Goal: Navigation & Orientation: Find specific page/section

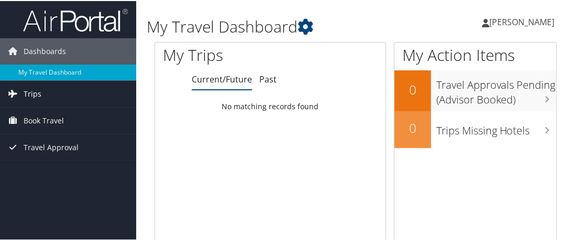
click at [36, 92] on span "Trips" at bounding box center [33, 93] width 18 height 26
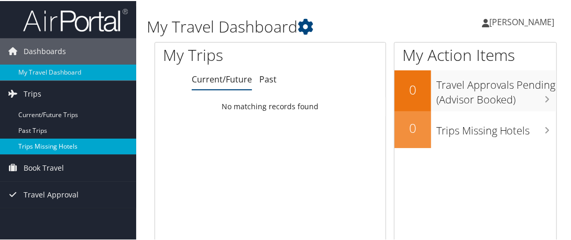
click at [45, 143] on link "Trips Missing Hotels" at bounding box center [68, 145] width 136 height 16
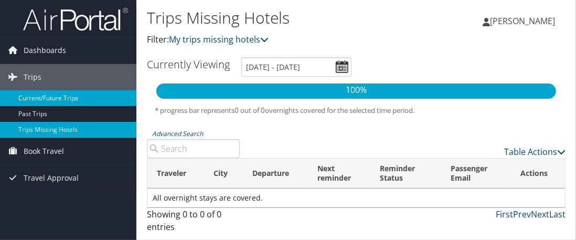
click at [44, 96] on link "Current/Future Trips" at bounding box center [68, 98] width 136 height 16
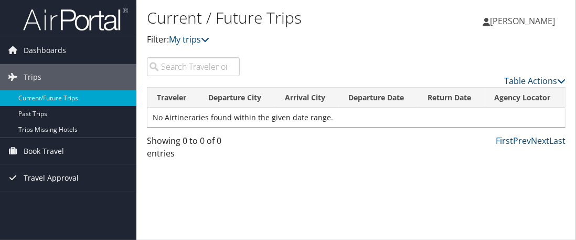
click at [54, 182] on span "Travel Approval" at bounding box center [51, 178] width 55 height 26
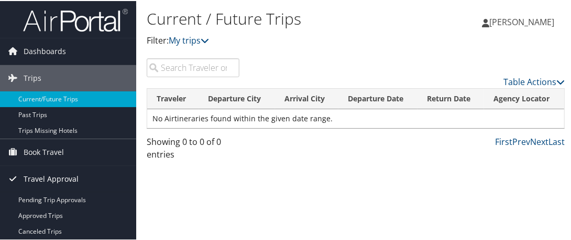
scroll to position [13, 0]
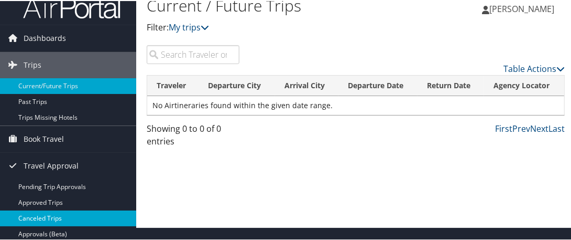
click at [42, 214] on link "Canceled Trips" at bounding box center [68, 217] width 136 height 16
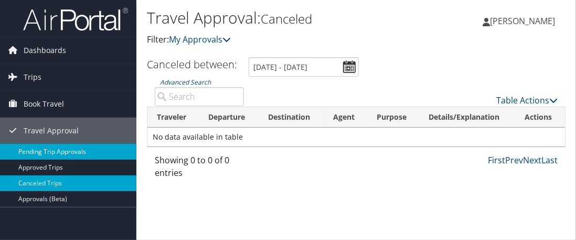
click at [54, 153] on link "Pending Trip Approvals" at bounding box center [68, 152] width 136 height 16
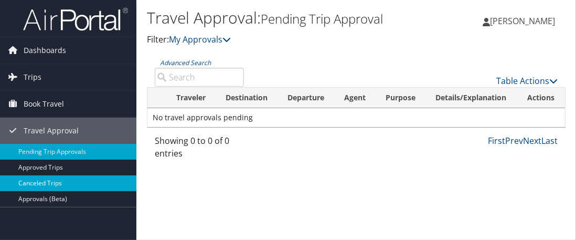
click at [41, 184] on link "Canceled Trips" at bounding box center [68, 183] width 136 height 16
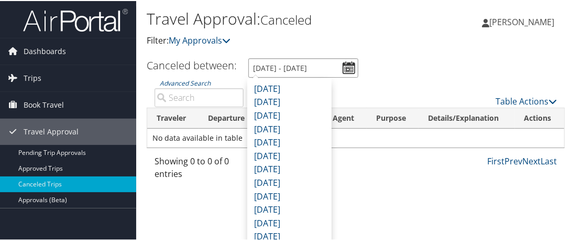
click at [353, 67] on input "[DATE] - [DATE]" at bounding box center [303, 66] width 110 height 19
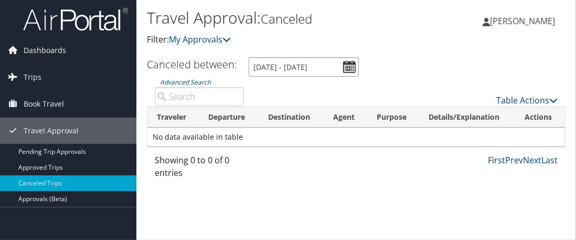
click at [353, 67] on input "8/8/2025 - 9/8/2025" at bounding box center [303, 66] width 110 height 19
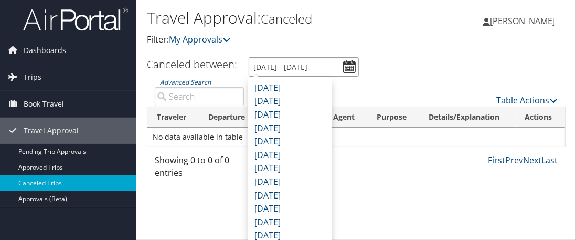
click at [297, 68] on input "8/8/2025 - 9/8/2025" at bounding box center [303, 66] width 110 height 19
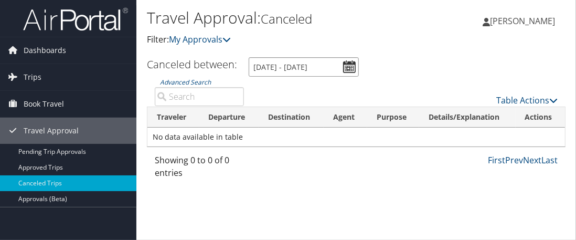
click at [293, 67] on input "8/8/2025 - 9/8/2025" at bounding box center [303, 66] width 110 height 19
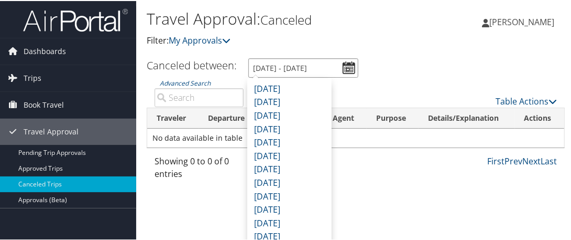
type input "8/8/2025 - 12/8/2025"
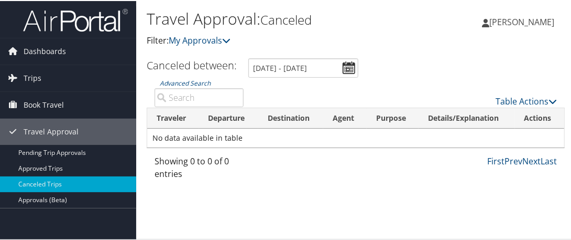
click at [410, 66] on ul "Canceled between: 8/8/2025 - 9/8/2025" at bounding box center [350, 66] width 430 height 19
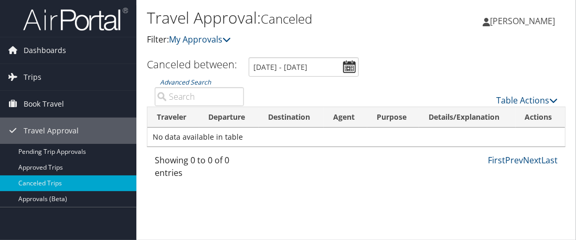
click at [208, 100] on input "Advanced Search" at bounding box center [199, 96] width 89 height 19
click at [49, 51] on span "Dashboards" at bounding box center [45, 50] width 42 height 26
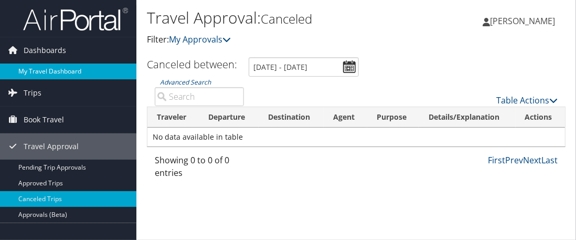
click at [39, 68] on link "My Travel Dashboard" at bounding box center [68, 71] width 136 height 16
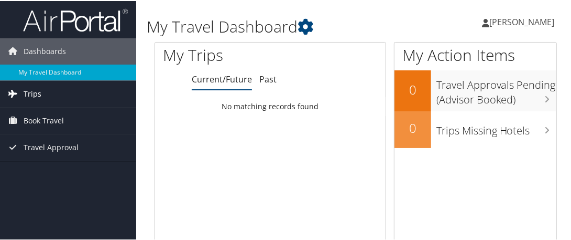
click at [30, 93] on span "Trips" at bounding box center [33, 93] width 18 height 26
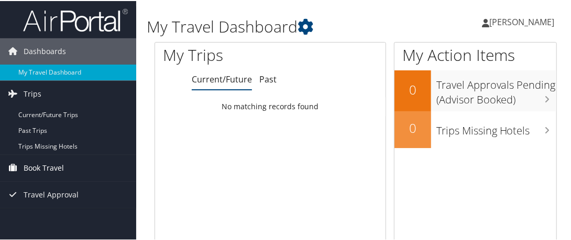
click at [39, 167] on span "Book Travel" at bounding box center [44, 167] width 40 height 26
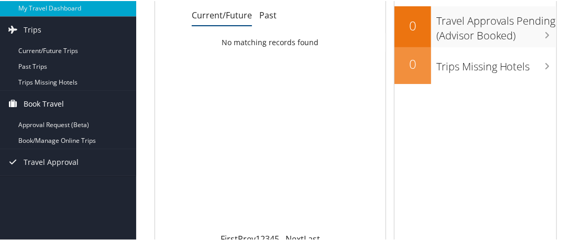
scroll to position [65, 0]
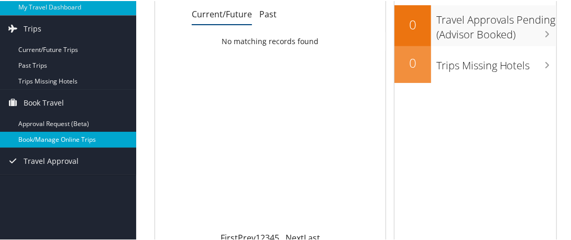
click at [40, 135] on link "Book/Manage Online Trips" at bounding box center [68, 139] width 136 height 16
